Goal: Task Accomplishment & Management: Complete application form

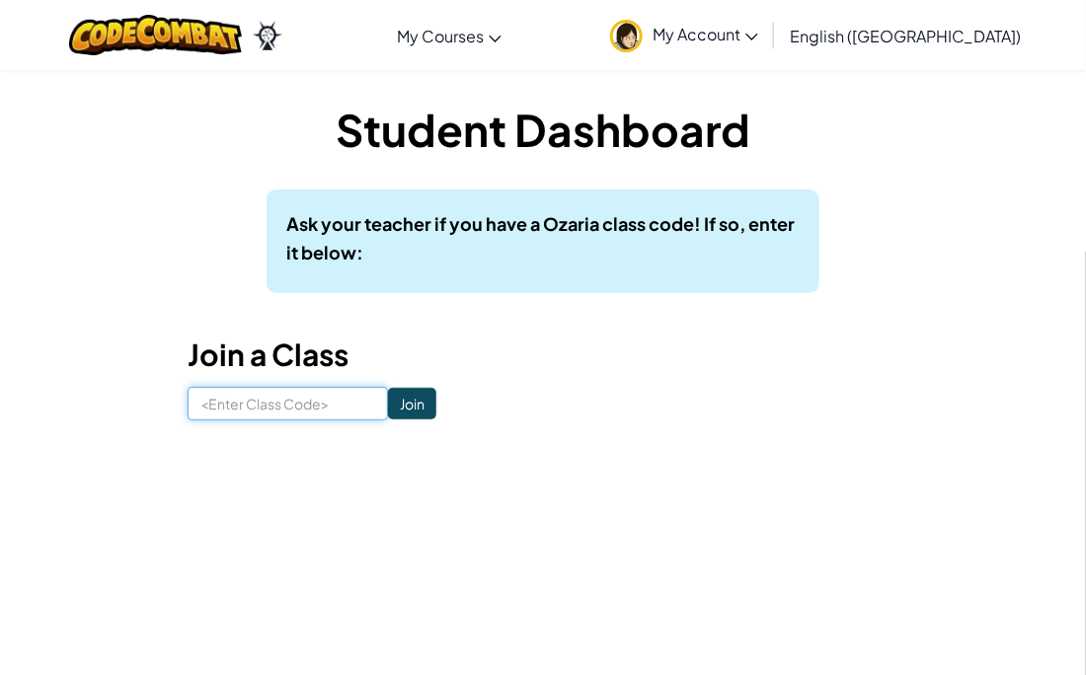
click at [325, 408] on input at bounding box center [288, 404] width 200 height 34
type input "Jelly Face Hide"
click input "Join" at bounding box center [412, 404] width 48 height 32
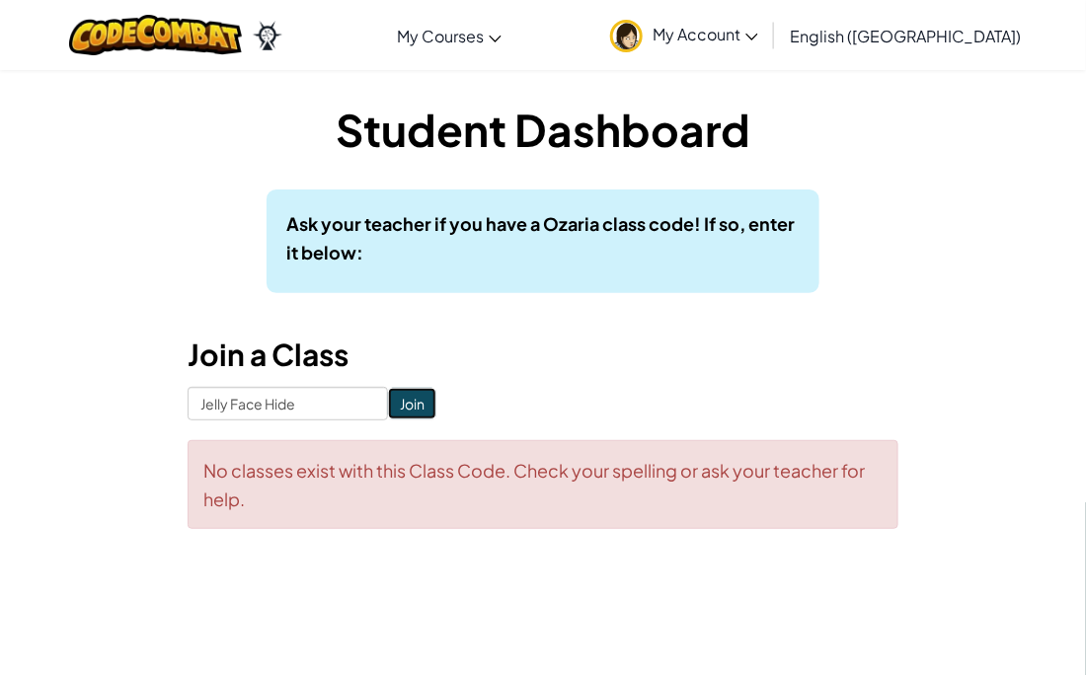
click at [422, 402] on input "Join" at bounding box center [412, 404] width 48 height 32
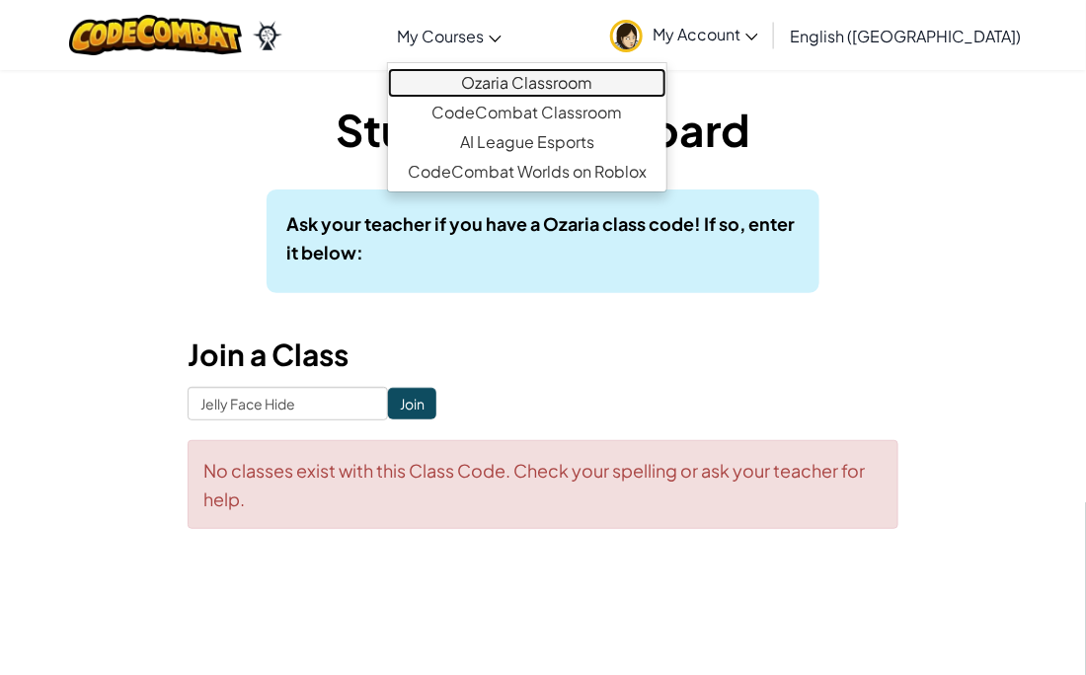
click at [508, 68] on link "Ozaria Classroom" at bounding box center [527, 83] width 278 height 30
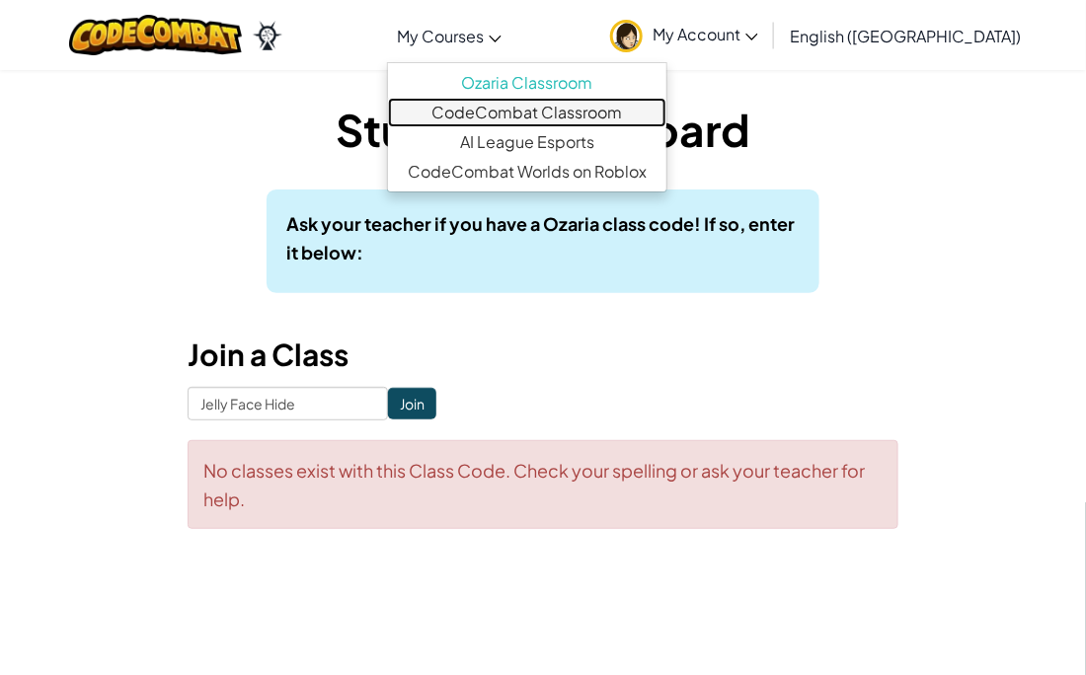
click at [502, 113] on link "CodeCombat Classroom" at bounding box center [527, 113] width 278 height 30
